Goal: Transaction & Acquisition: Purchase product/service

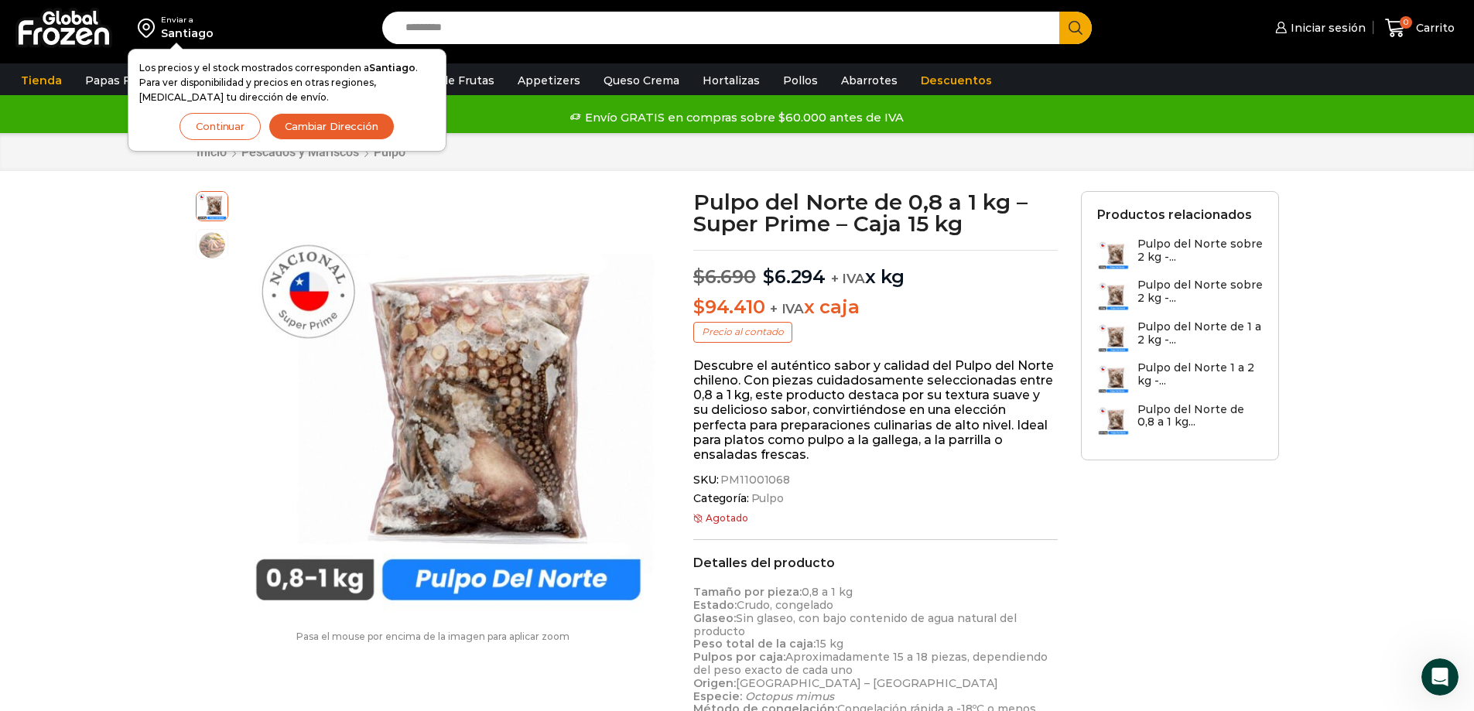
click at [1178, 241] on h3 "Pulpo del Norte sobre 2 kg -..." at bounding box center [1199, 250] width 125 height 26
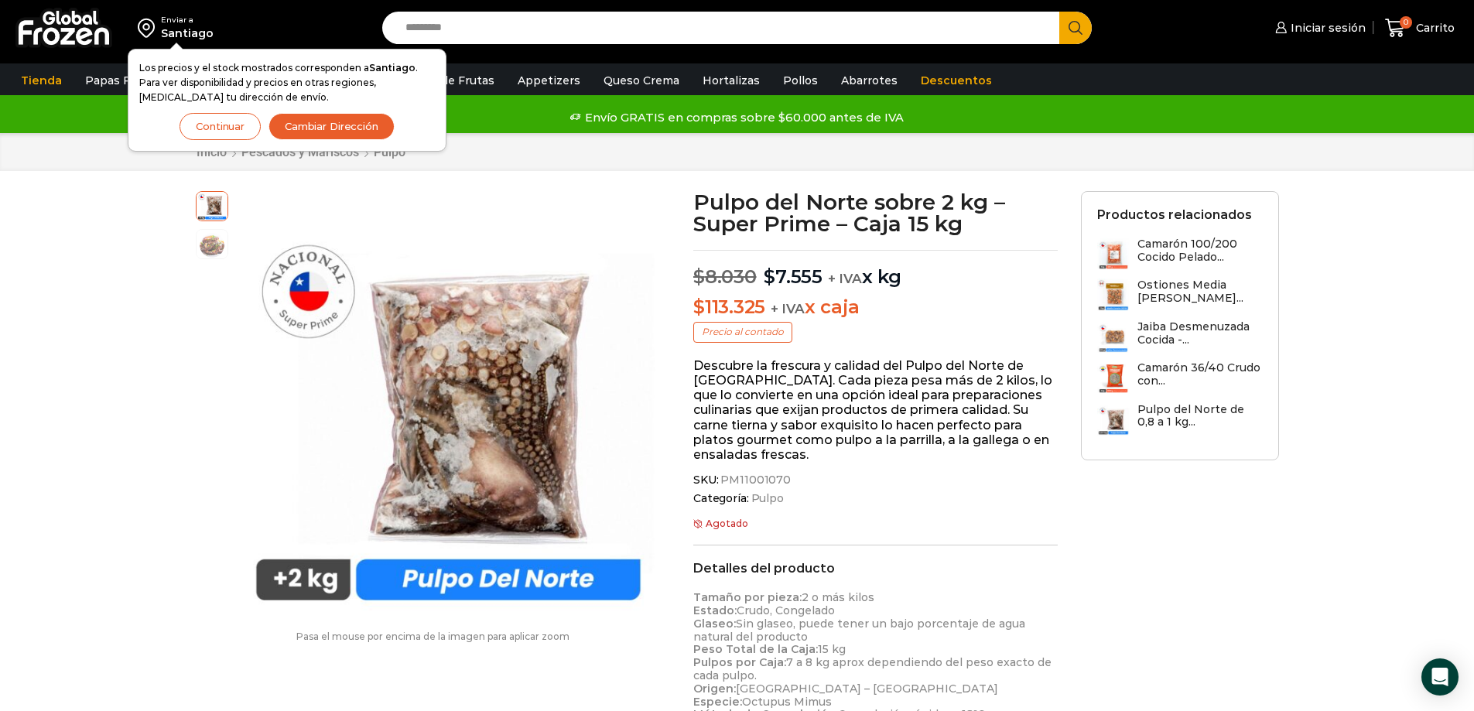
click at [206, 129] on button "Continuar" at bounding box center [219, 126] width 81 height 27
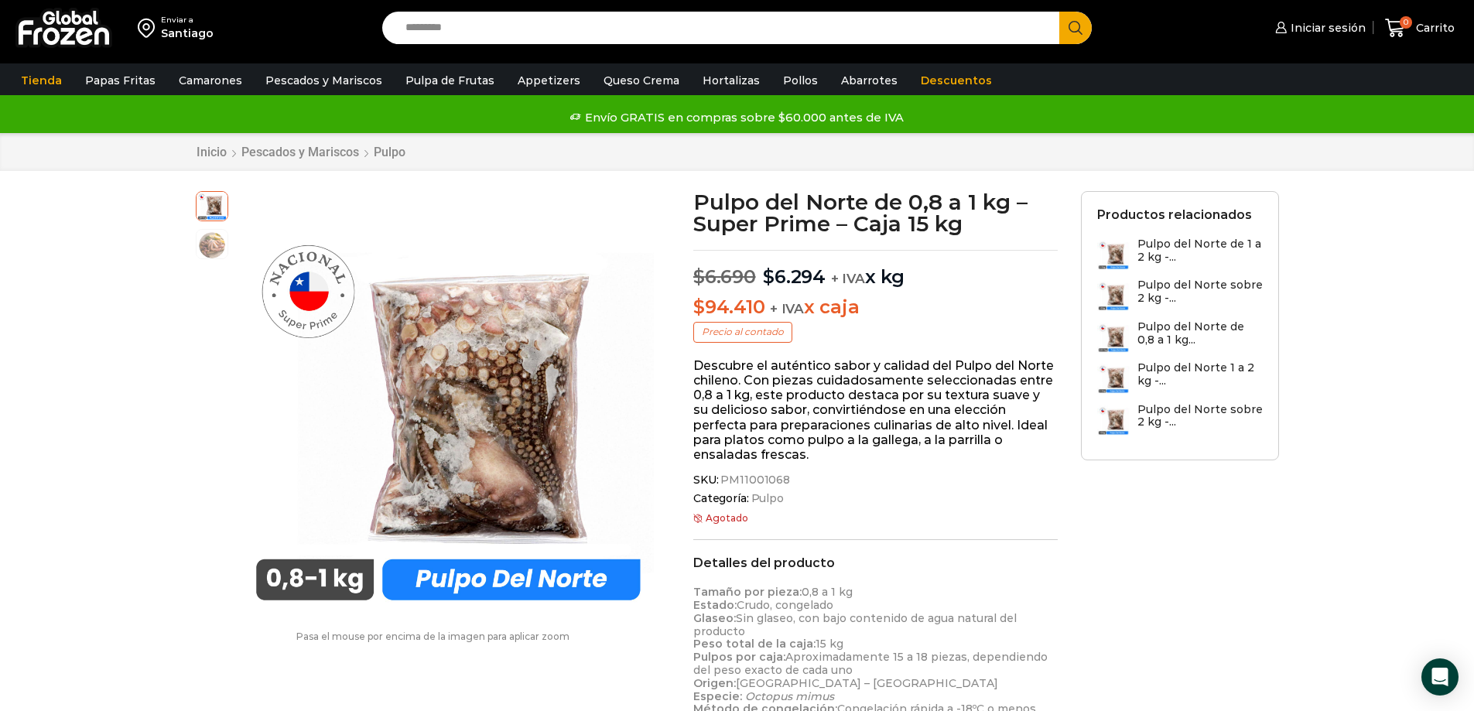
click at [1221, 247] on h3 "Pulpo del Norte de 1 a 2 kg -..." at bounding box center [1199, 250] width 125 height 26
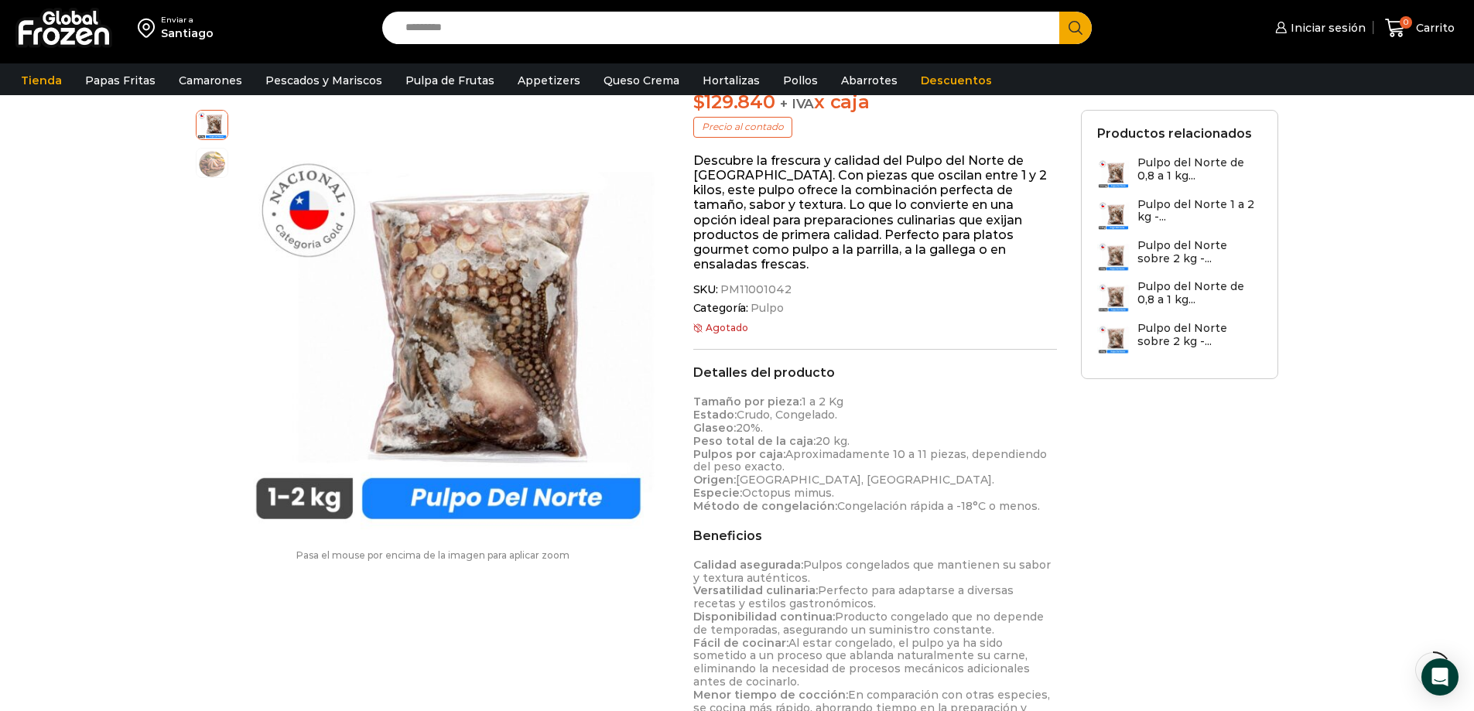
scroll to position [233, 0]
